Goal: Task Accomplishment & Management: Complete application form

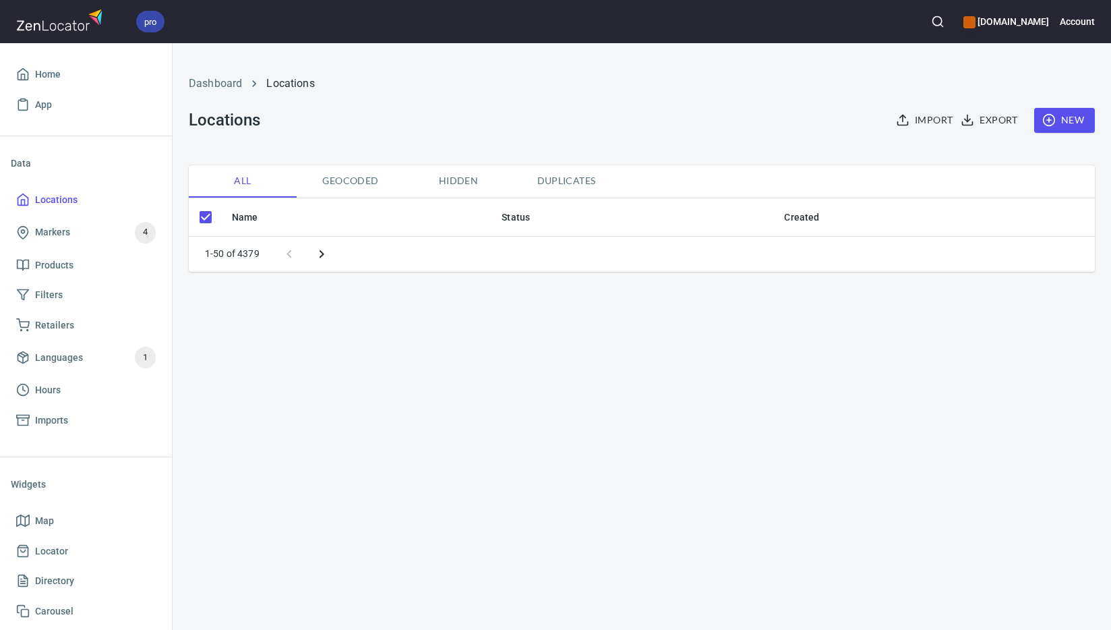
checkbox input "false"
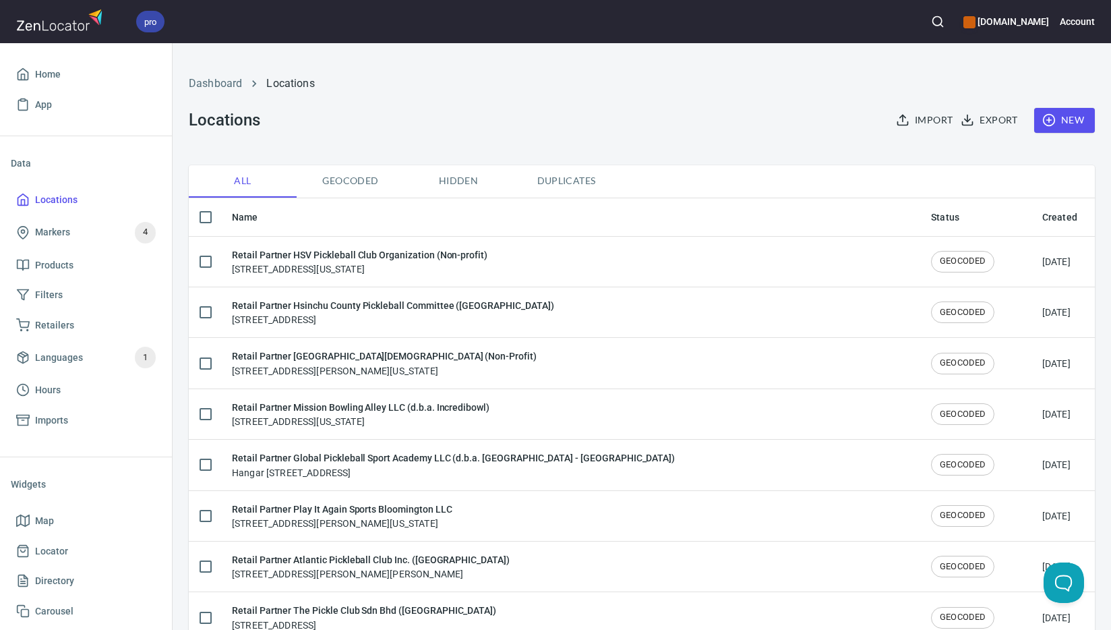
click at [1052, 120] on span "New" at bounding box center [1064, 120] width 39 height 17
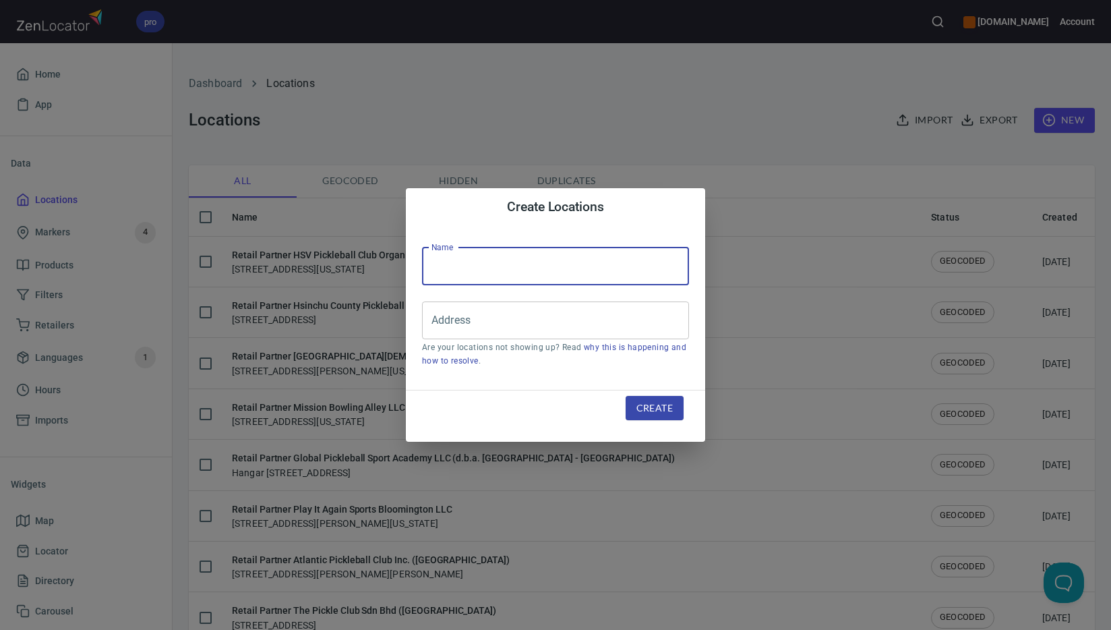
click at [571, 268] on input "text" at bounding box center [555, 266] width 267 height 38
paste input "Hotanuts Company Limited ([GEOGRAPHIC_DATA])"
type input "Retail Partner Hotanuts Company Limited ([GEOGRAPHIC_DATA])"
click at [492, 319] on input "Address" at bounding box center [545, 320] width 235 height 26
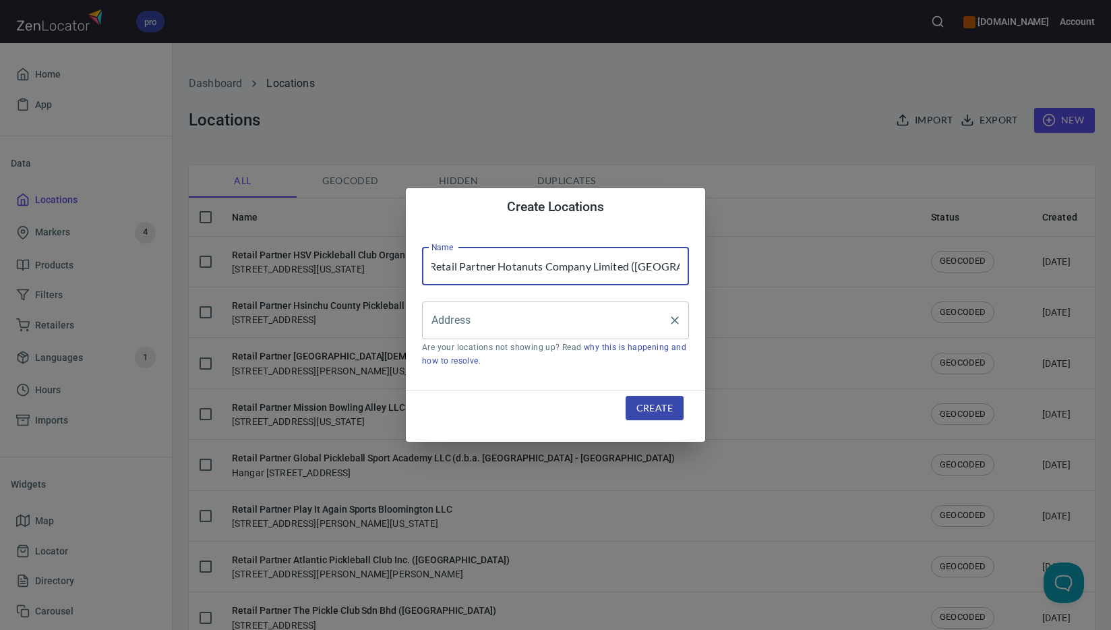
scroll to position [0, 0]
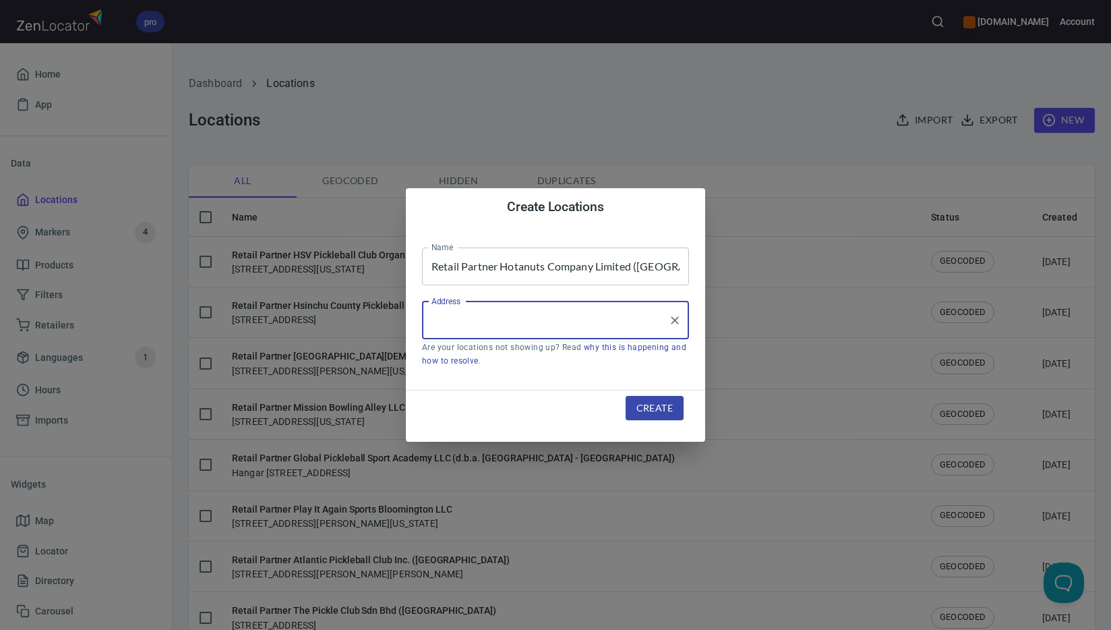
paste input "B39 [PERSON_NAME] Residence, [STREET_ADDRESS]"
click at [574, 318] on input "B39 [PERSON_NAME] Residence, [STREET_ADDRESS]" at bounding box center [545, 320] width 235 height 26
paste input "[PERSON_NAME]"
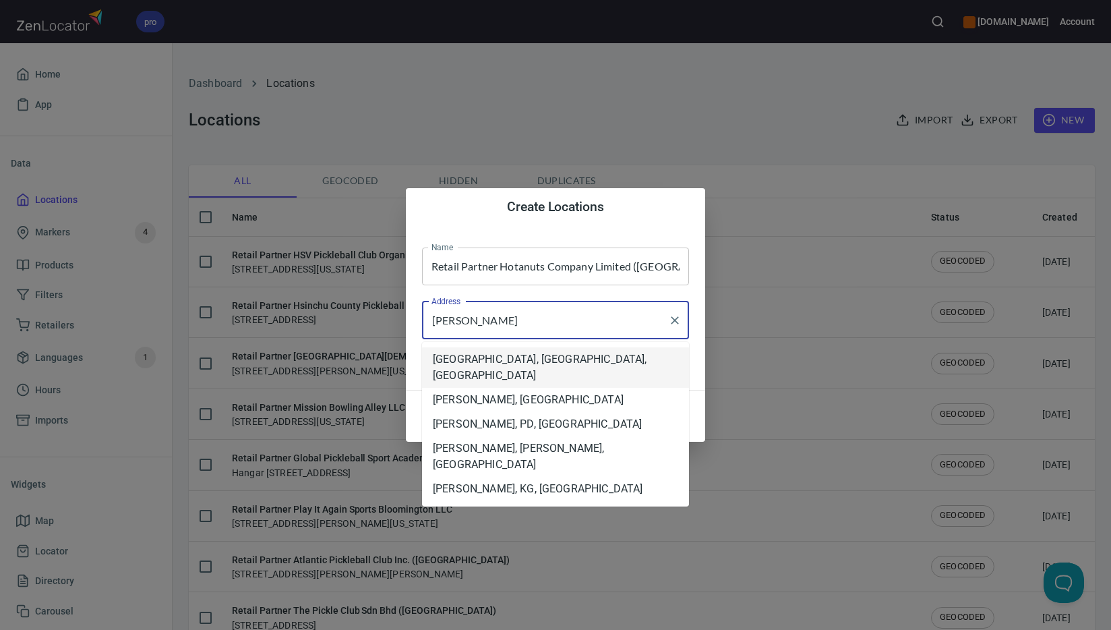
click at [653, 351] on li "[GEOGRAPHIC_DATA], [GEOGRAPHIC_DATA], [GEOGRAPHIC_DATA]" at bounding box center [555, 367] width 267 height 40
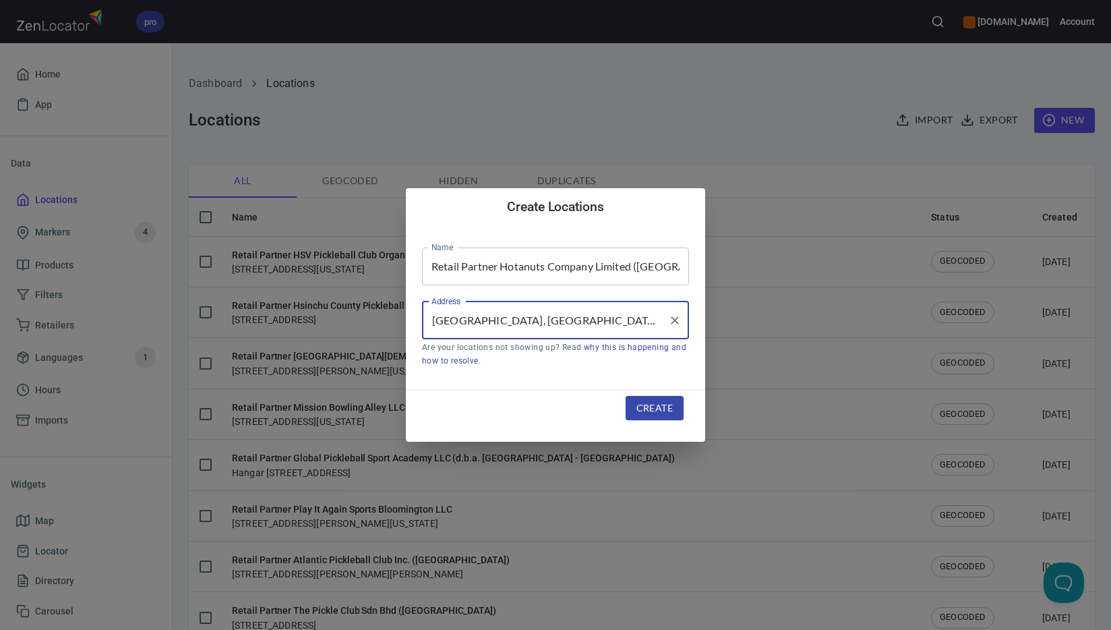
type input "[GEOGRAPHIC_DATA], [GEOGRAPHIC_DATA], [GEOGRAPHIC_DATA]"
click at [663, 411] on span "Create" at bounding box center [654, 408] width 36 height 17
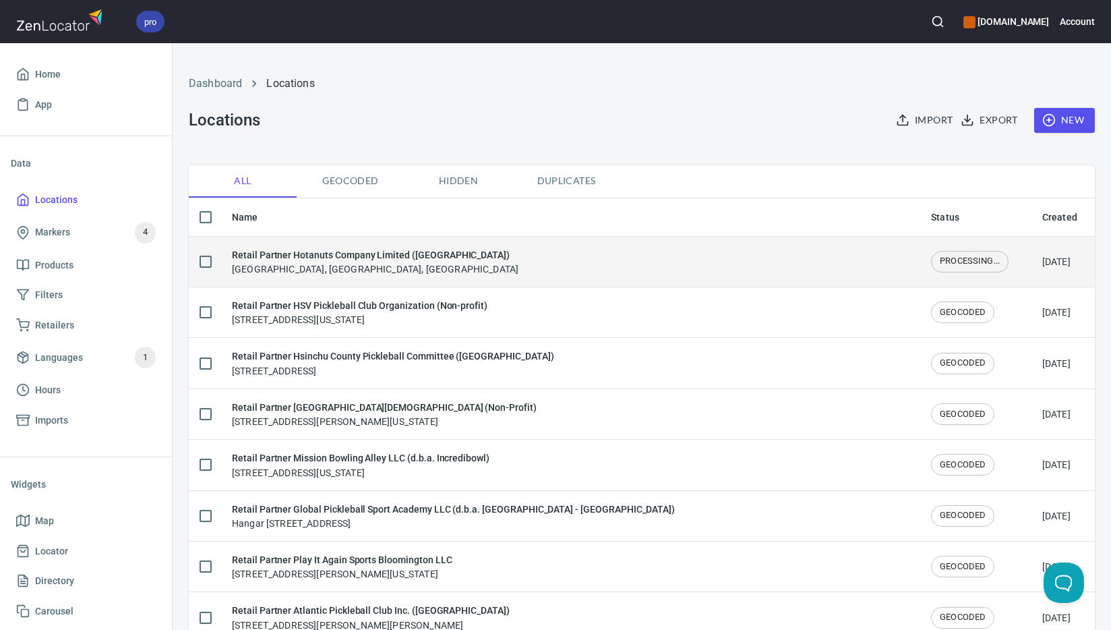
click at [442, 268] on div "Retail Partner Hotanuts Company Limited ([GEOGRAPHIC_DATA]) [GEOGRAPHIC_DATA], …" at bounding box center [375, 261] width 287 height 28
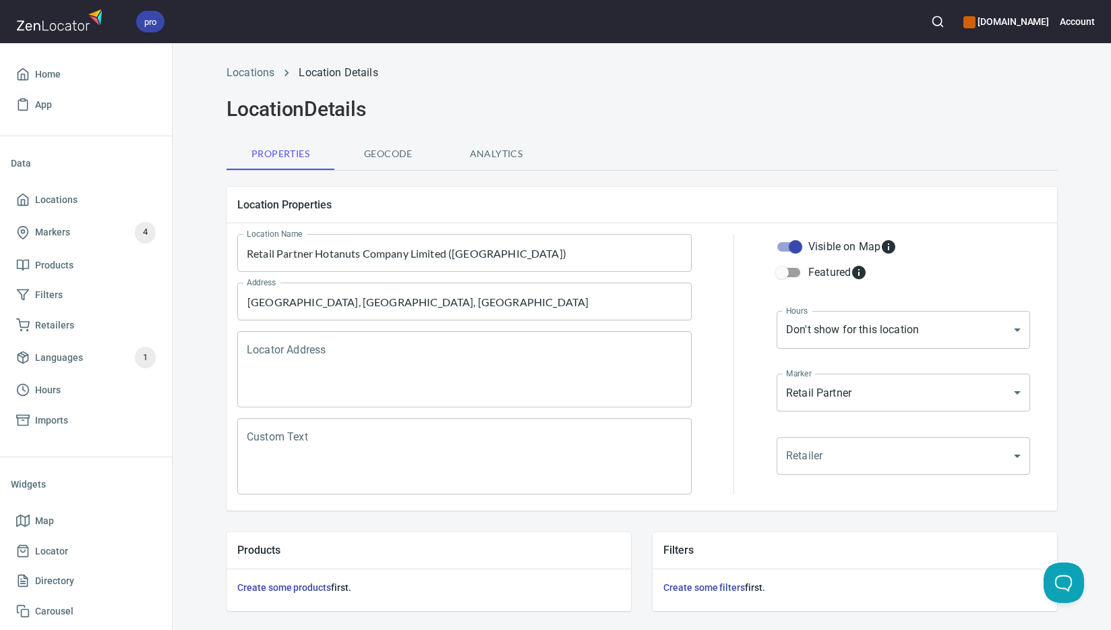
click at [531, 365] on textarea "Locator Address" at bounding box center [465, 369] width 436 height 51
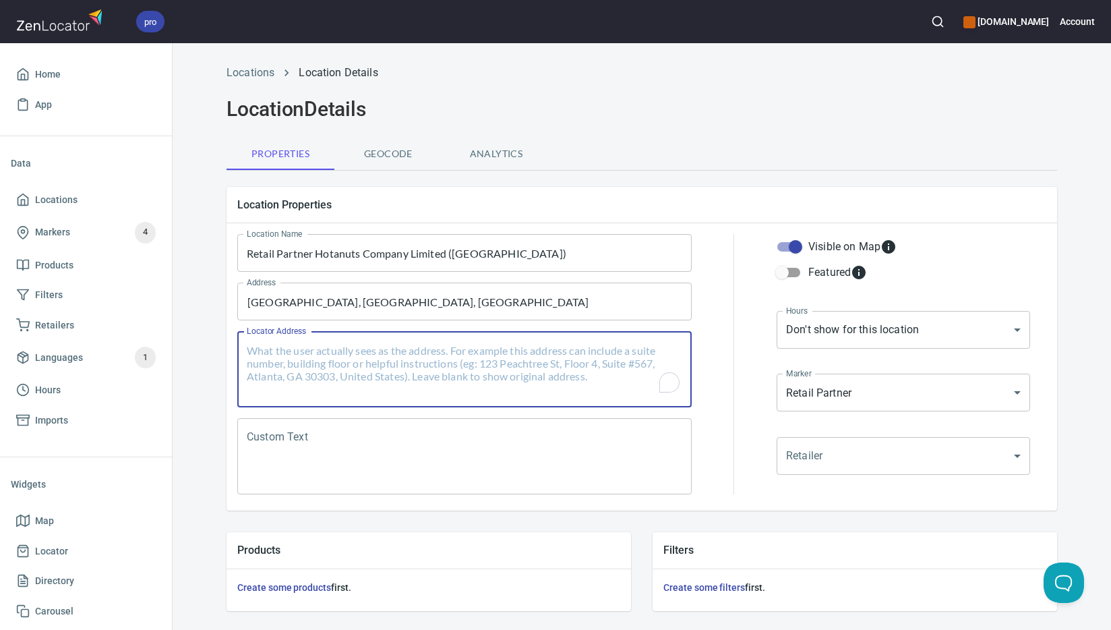
paste textarea "B39 [PERSON_NAME] Residence, [STREET_ADDRESS][PERSON_NAME][PERSON_NAME]"
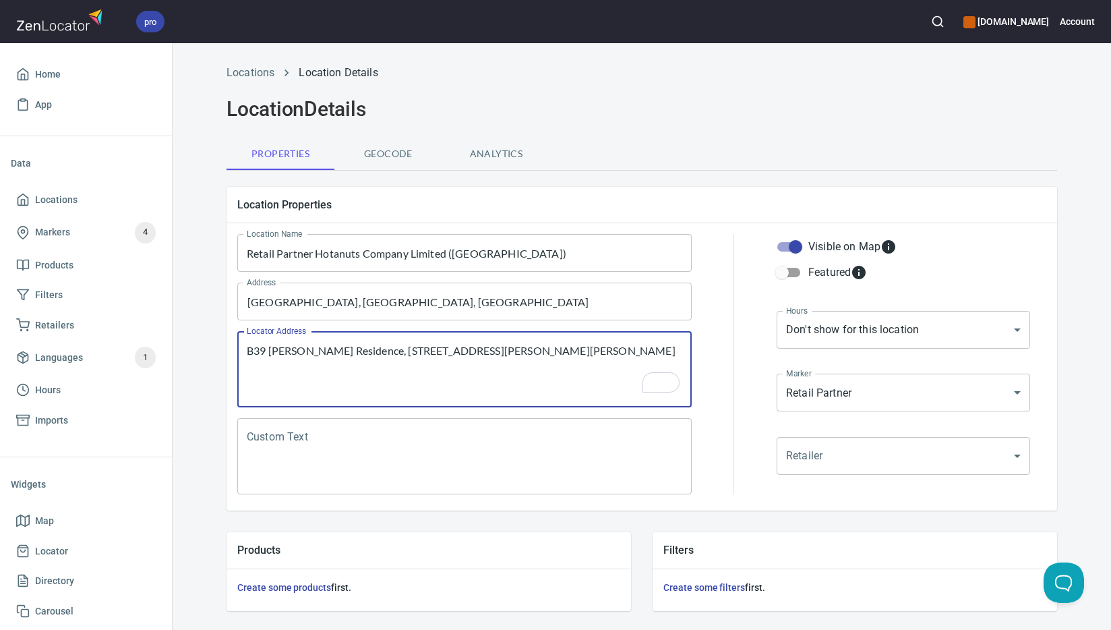
type textarea "B39 [PERSON_NAME] Residence, [STREET_ADDRESS][PERSON_NAME][PERSON_NAME]"
drag, startPoint x: 480, startPoint y: 434, endPoint x: 1105, endPoint y: 190, distance: 670.8
click at [480, 434] on textarea "Custom Text" at bounding box center [465, 456] width 436 height 51
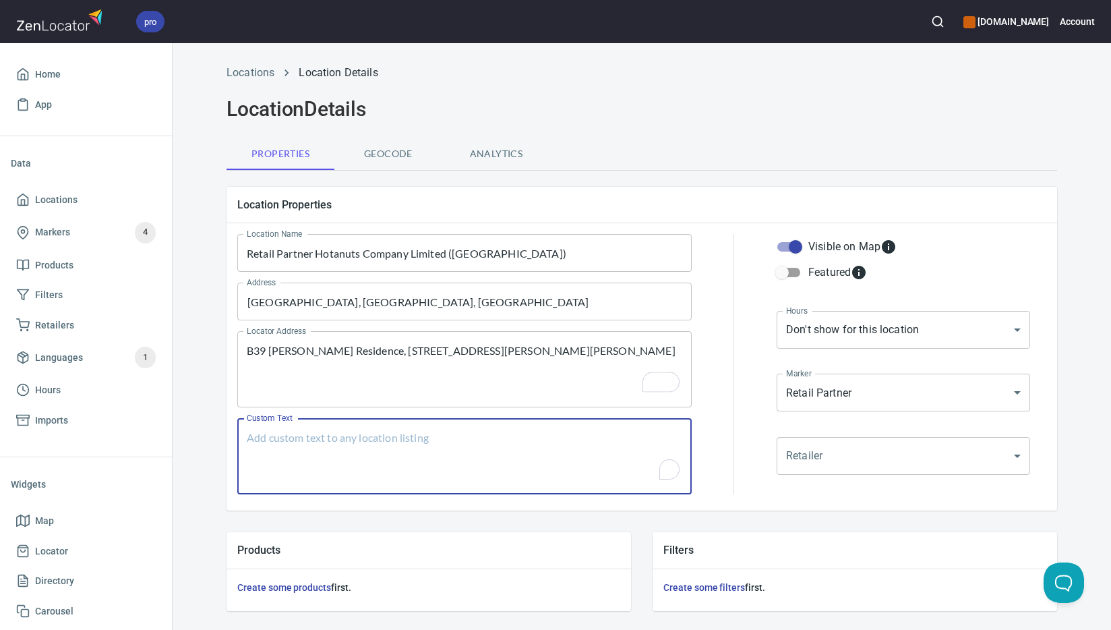
paste textarea "Brands Carried: [PERSON_NAME] Return Policy:"
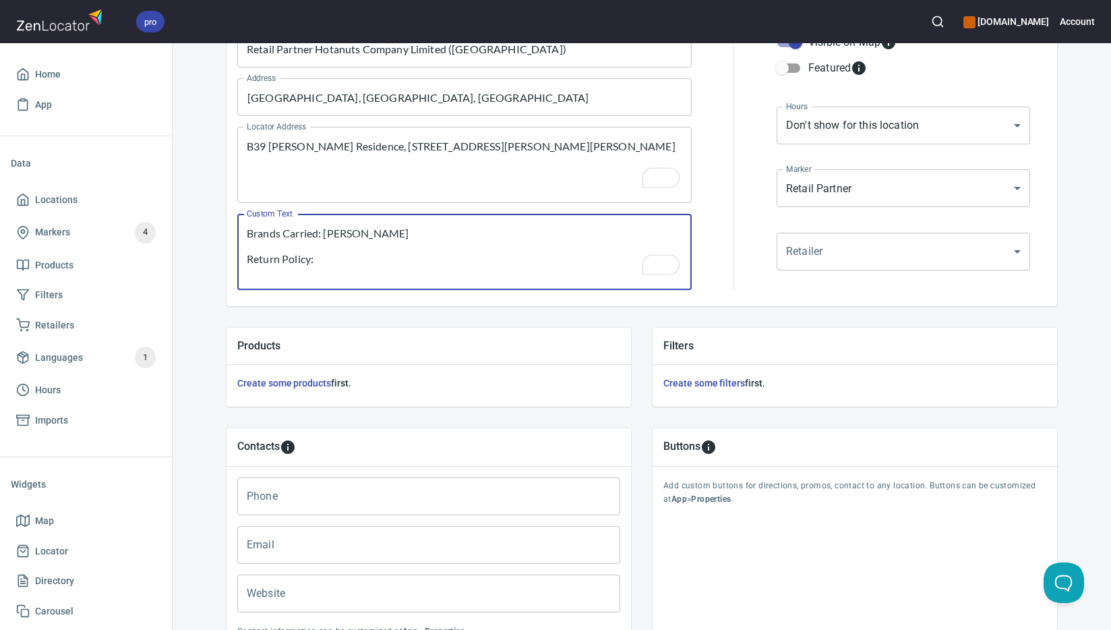
scroll to position [297, 0]
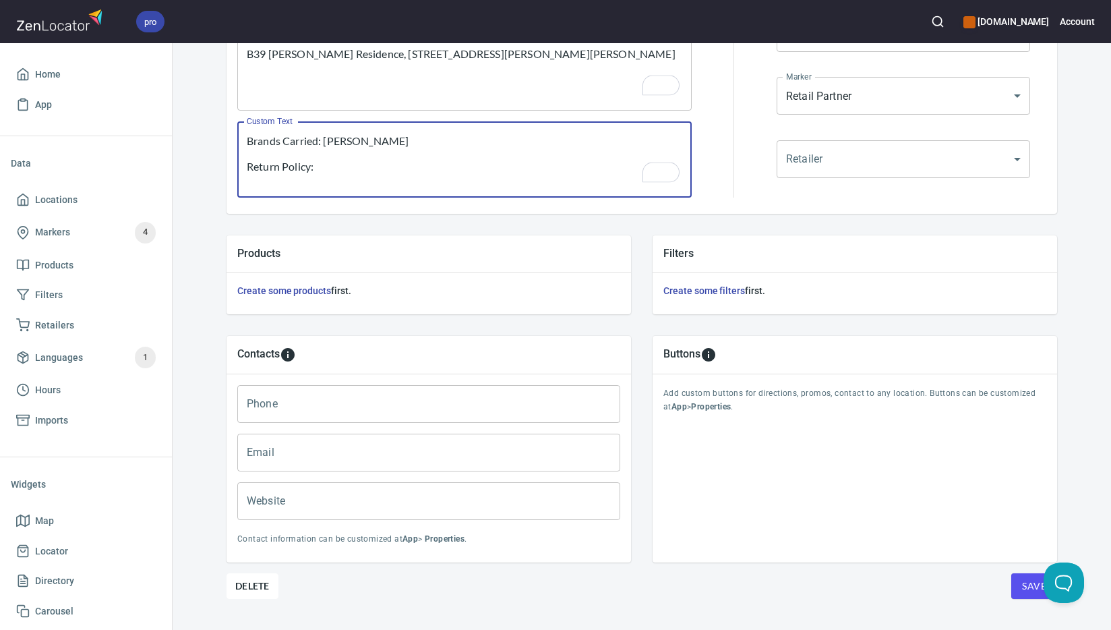
type textarea "Brands Carried: [PERSON_NAME] Return Policy:"
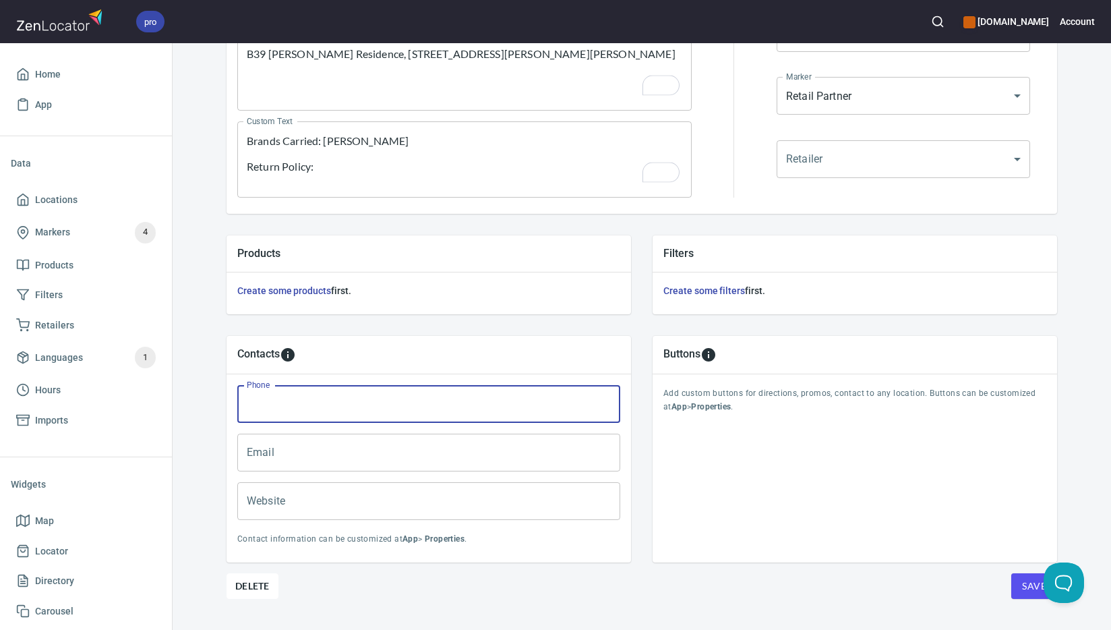
click at [429, 410] on input "Phone" at bounding box center [428, 404] width 383 height 38
paste input "[PHONE_NUMBER]"
type input "[PHONE_NUMBER]"
click at [381, 452] on input "Email" at bounding box center [428, 453] width 383 height 38
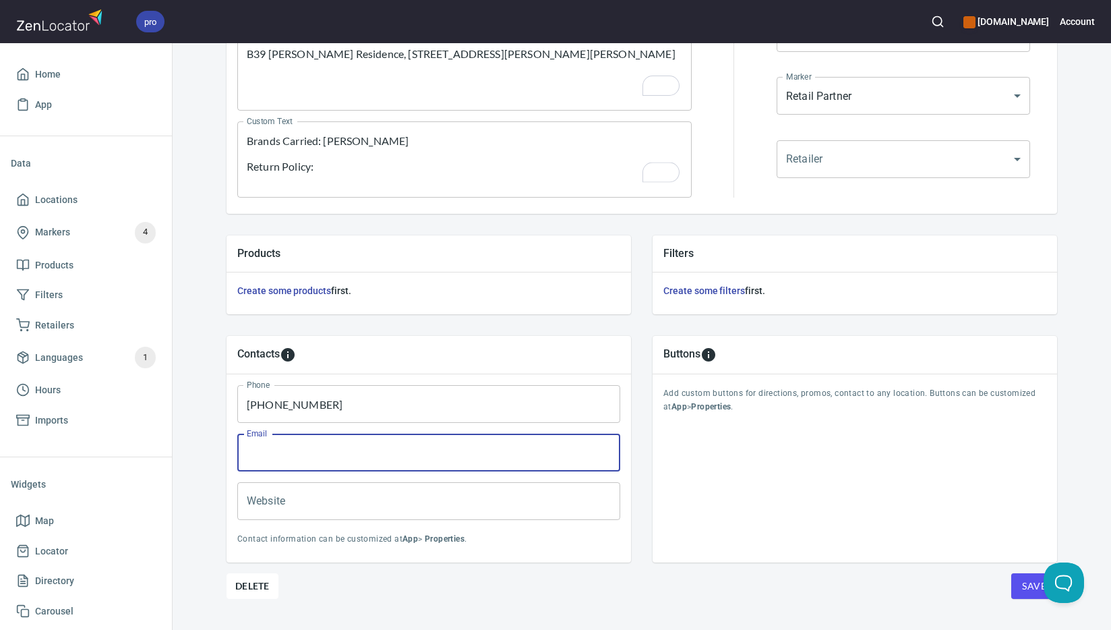
paste input "[EMAIL_ADDRESS][DOMAIN_NAME]"
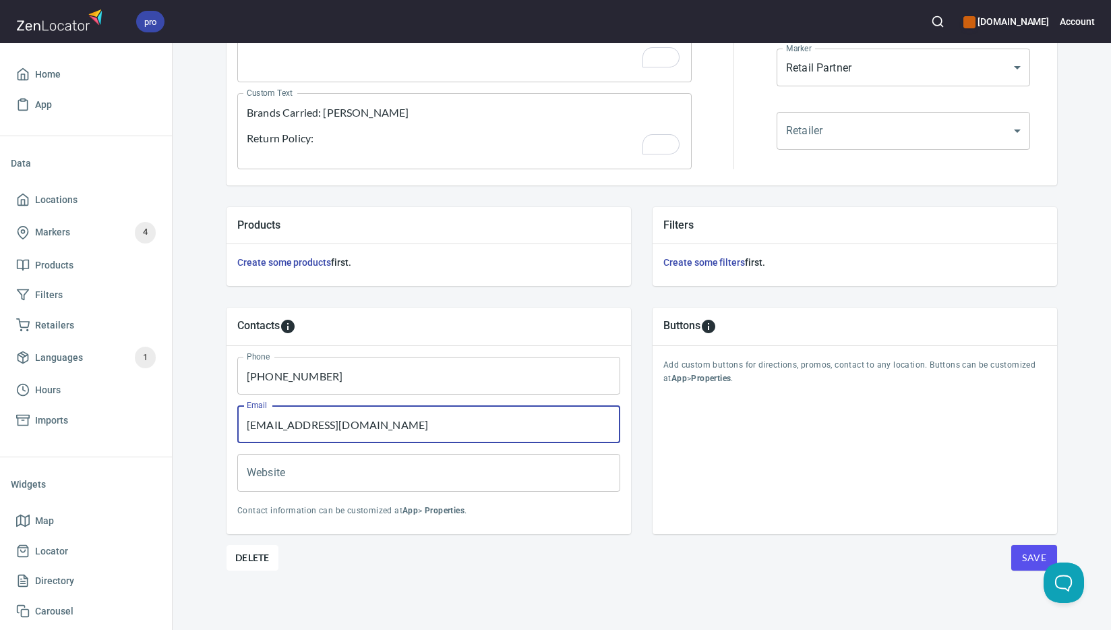
scroll to position [325, 0]
type input "[EMAIL_ADDRESS][DOMAIN_NAME]"
click at [1030, 556] on span "Save" at bounding box center [1034, 558] width 24 height 17
